Goal: Information Seeking & Learning: Learn about a topic

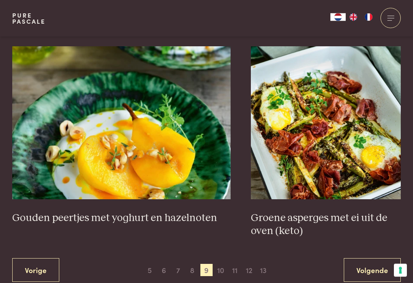
scroll to position [1349, 0]
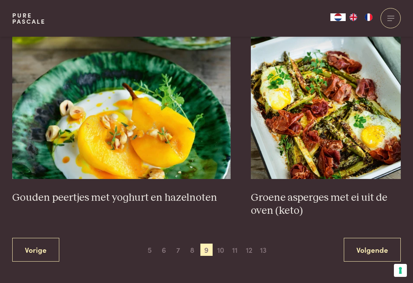
click at [224, 244] on span "10" at bounding box center [221, 250] width 12 height 12
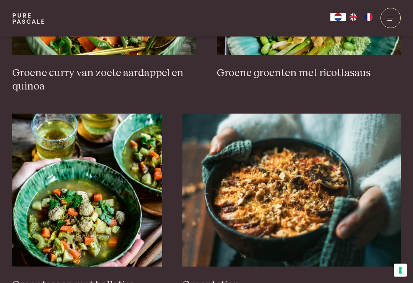
scroll to position [442, 0]
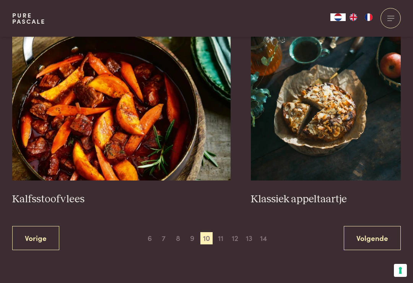
click at [223, 236] on span "11" at bounding box center [221, 238] width 12 height 12
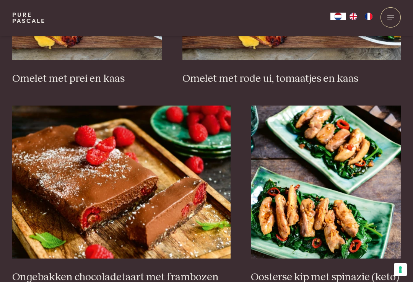
scroll to position [1249, 0]
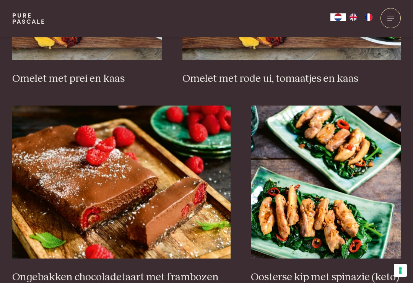
click at [202, 271] on h3 "Ongebakken chocoladetaart met frambozen en kokos" at bounding box center [121, 284] width 218 height 26
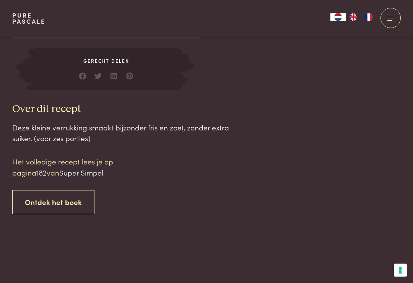
scroll to position [706, 0]
click at [390, 18] on div at bounding box center [391, 18] width 20 height 20
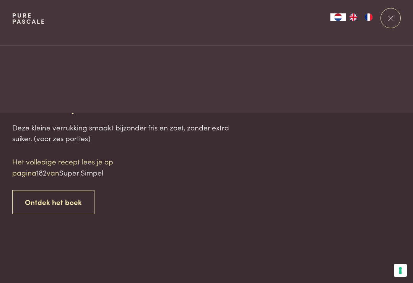
scroll to position [0, 0]
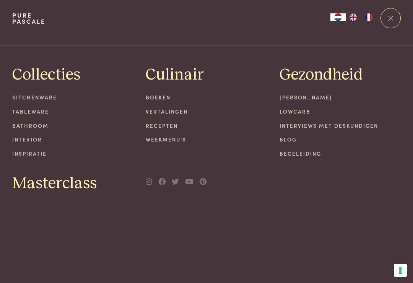
click at [305, 114] on link "Lowcarb" at bounding box center [341, 111] width 122 height 8
click at [169, 126] on link "Recepten" at bounding box center [207, 126] width 122 height 8
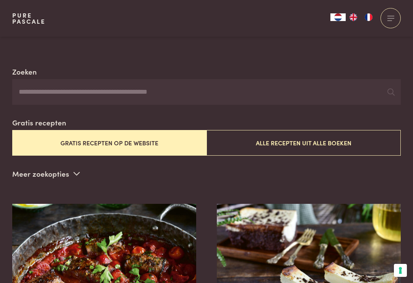
scroll to position [131, 0]
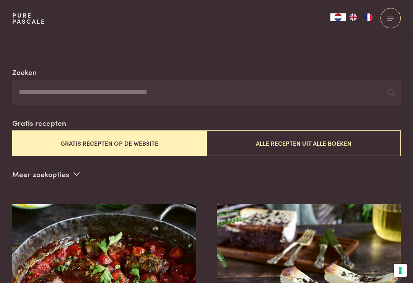
click at [338, 143] on button "Alle recepten uit alle boeken" at bounding box center [304, 143] width 194 height 26
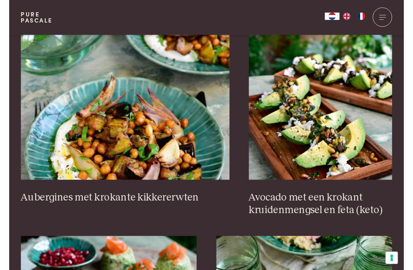
scroll to position [730, 0]
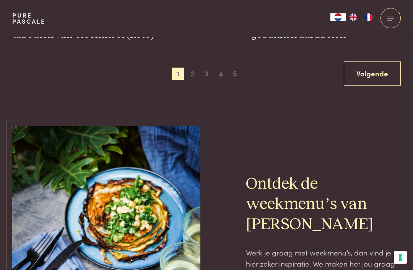
click at [239, 74] on span "5" at bounding box center [235, 74] width 12 height 12
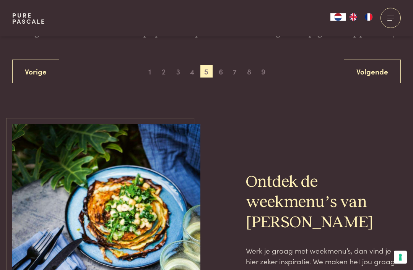
click at [234, 71] on span "7" at bounding box center [235, 72] width 12 height 12
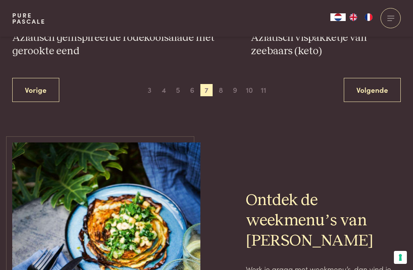
scroll to position [1558, 0]
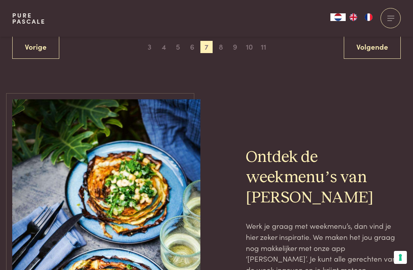
click at [248, 46] on span "10" at bounding box center [249, 47] width 12 height 12
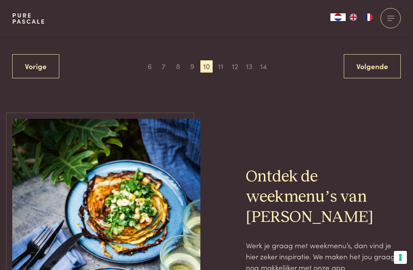
scroll to position [1521, 0]
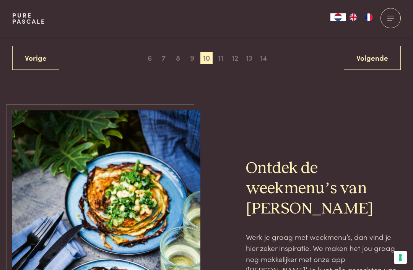
click at [223, 53] on span "11" at bounding box center [221, 58] width 12 height 12
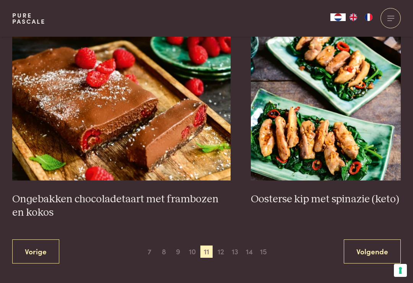
scroll to position [1334, 0]
